Goal: Information Seeking & Learning: Learn about a topic

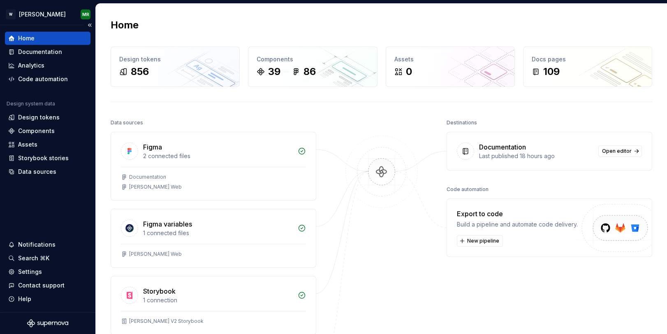
click at [41, 44] on div "Home" at bounding box center [48, 38] width 86 height 13
click at [41, 50] on div "Documentation" at bounding box center [40, 52] width 44 height 8
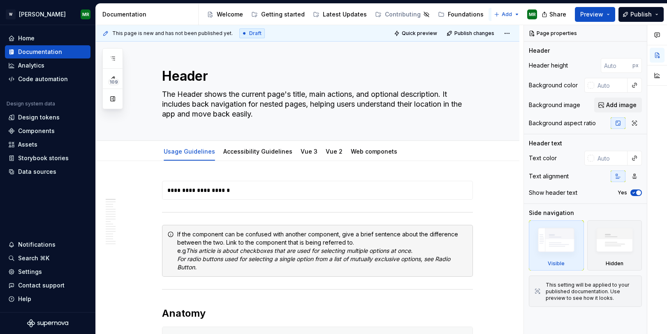
scroll to position [3, 0]
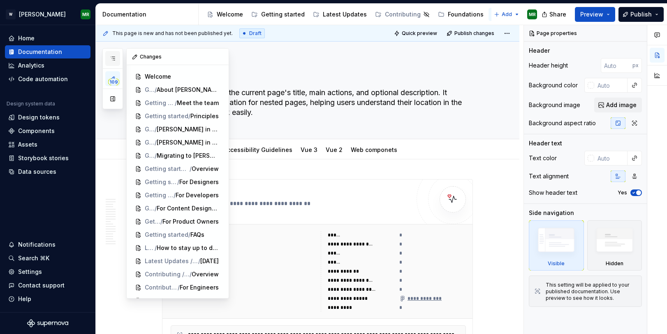
click at [112, 54] on button "button" at bounding box center [112, 58] width 15 height 15
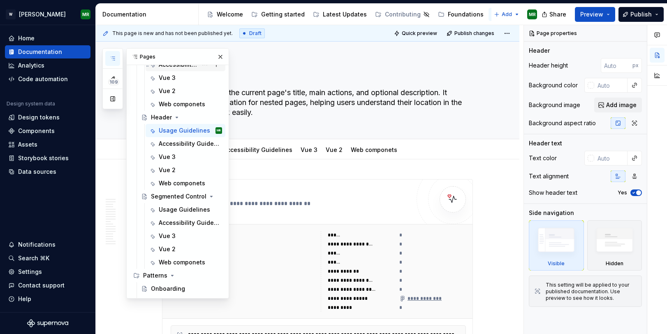
scroll to position [1090, 0]
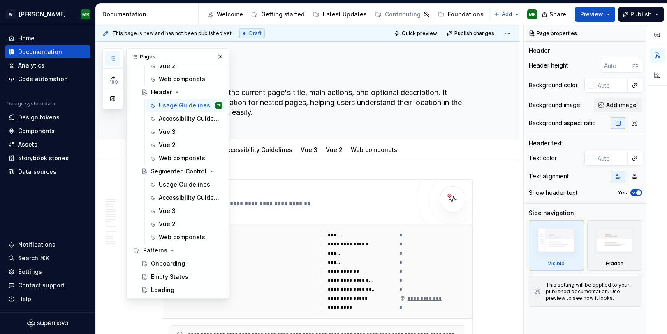
click at [116, 172] on div "109 Pages Add Accessibility guide for tree Page tree. Navigate the tree with th…" at bounding box center [165, 173] width 127 height 250
click at [115, 56] on icon "button" at bounding box center [112, 58] width 7 height 7
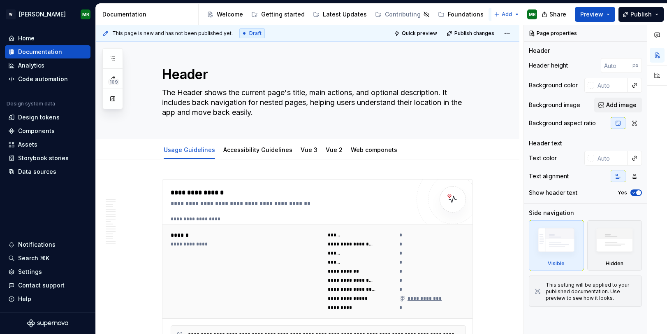
type textarea "*"
